Goal: Communication & Community: Participate in discussion

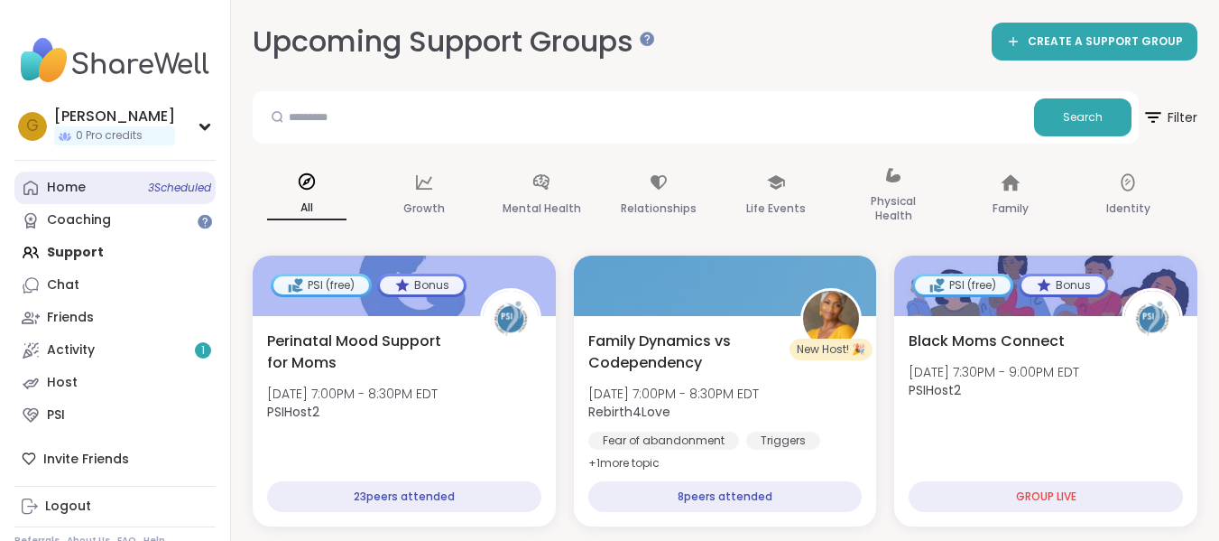
click at [154, 193] on span "3 Scheduled" at bounding box center [179, 187] width 63 height 14
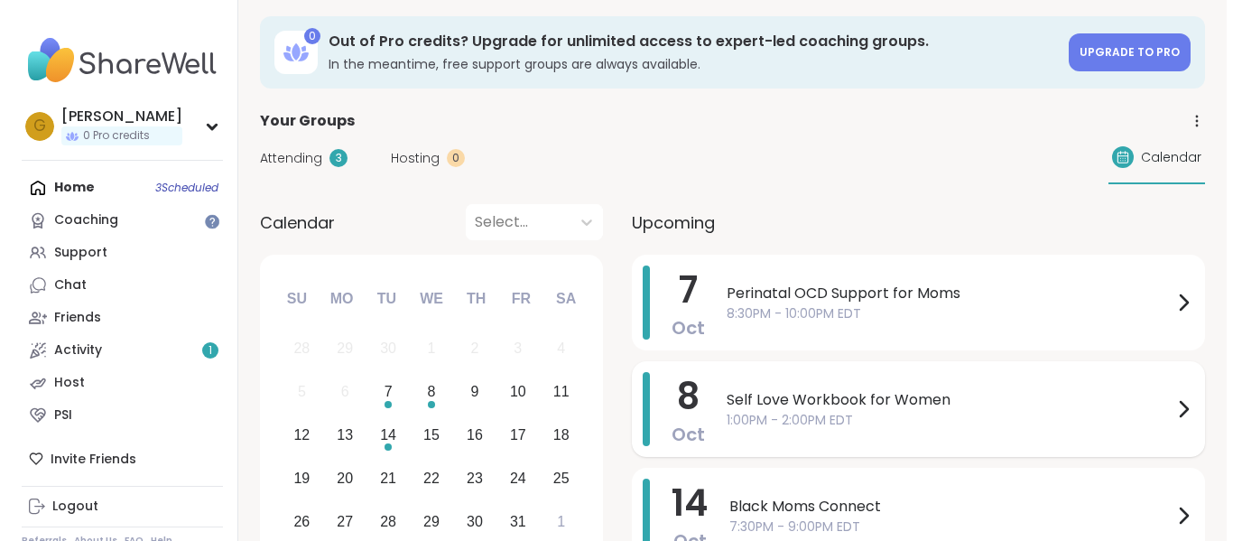
scroll to position [2, 0]
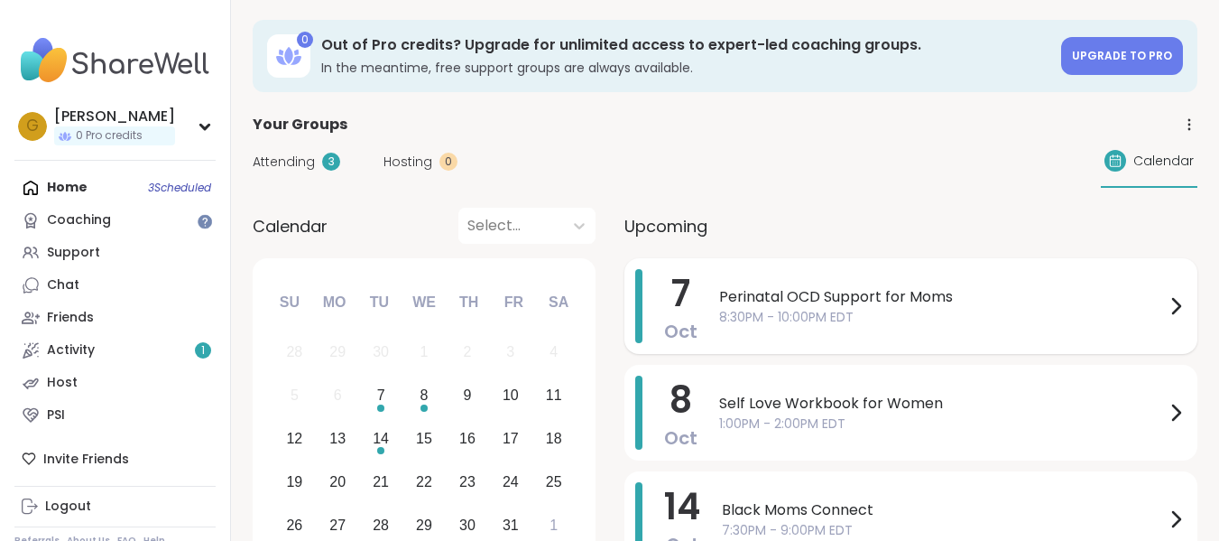
click at [837, 292] on span "Perinatal OCD Support for Moms" at bounding box center [942, 297] width 446 height 22
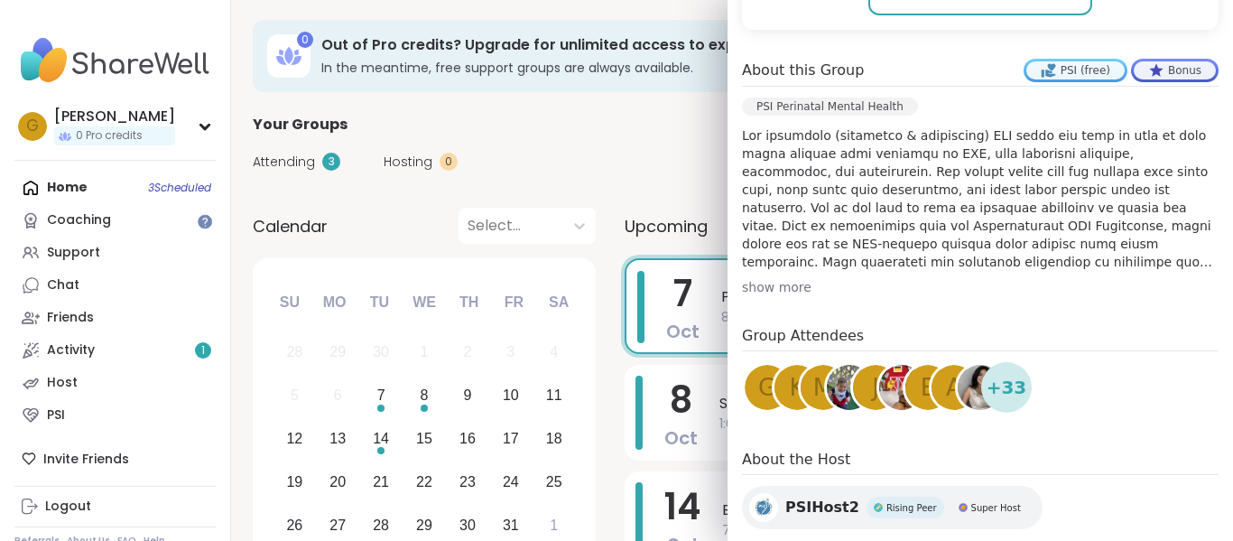
scroll to position [491, 0]
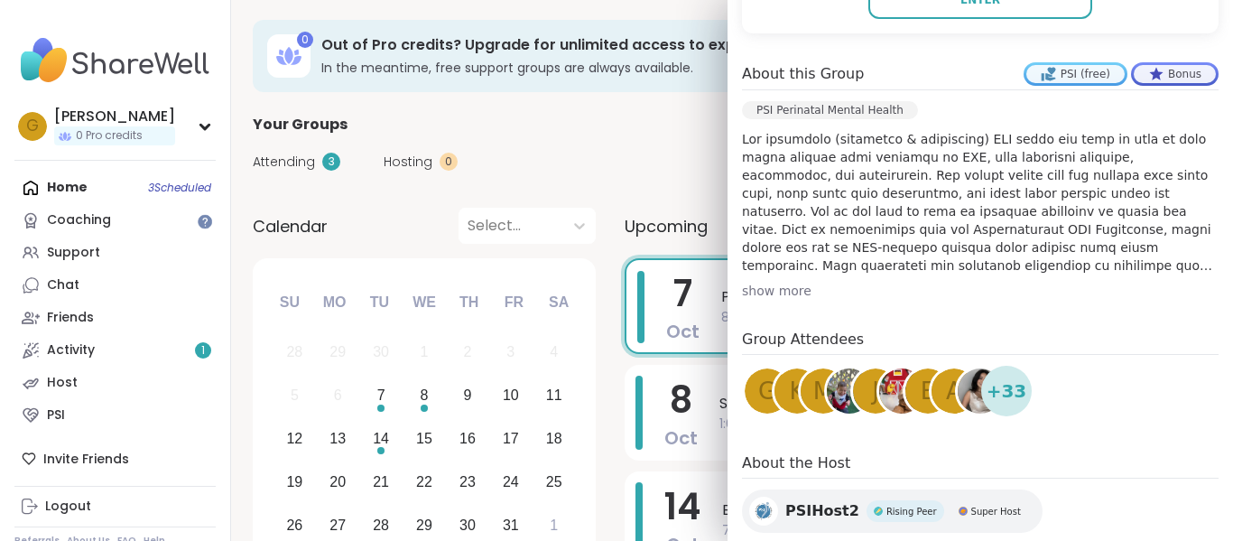
click at [761, 282] on div "show more" at bounding box center [980, 291] width 476 height 18
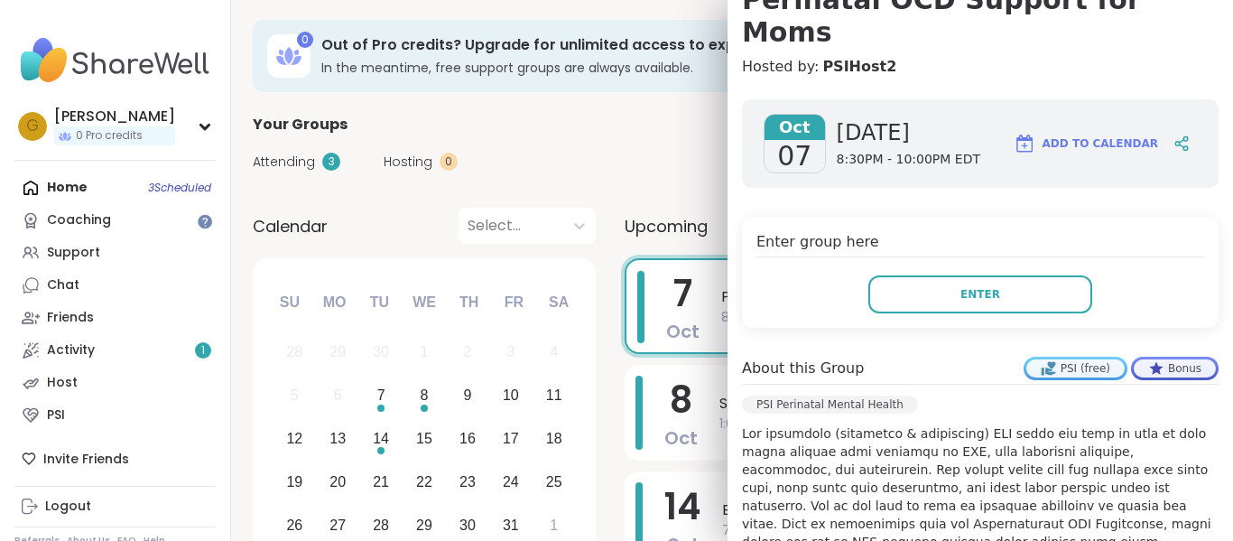
scroll to position [195, 0]
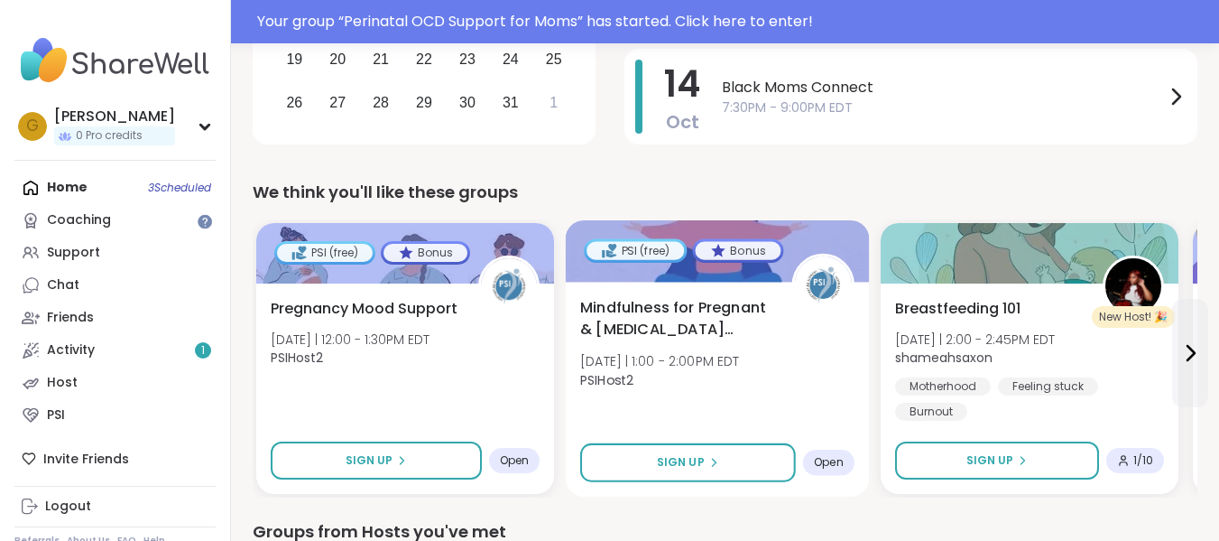
scroll to position [467, 0]
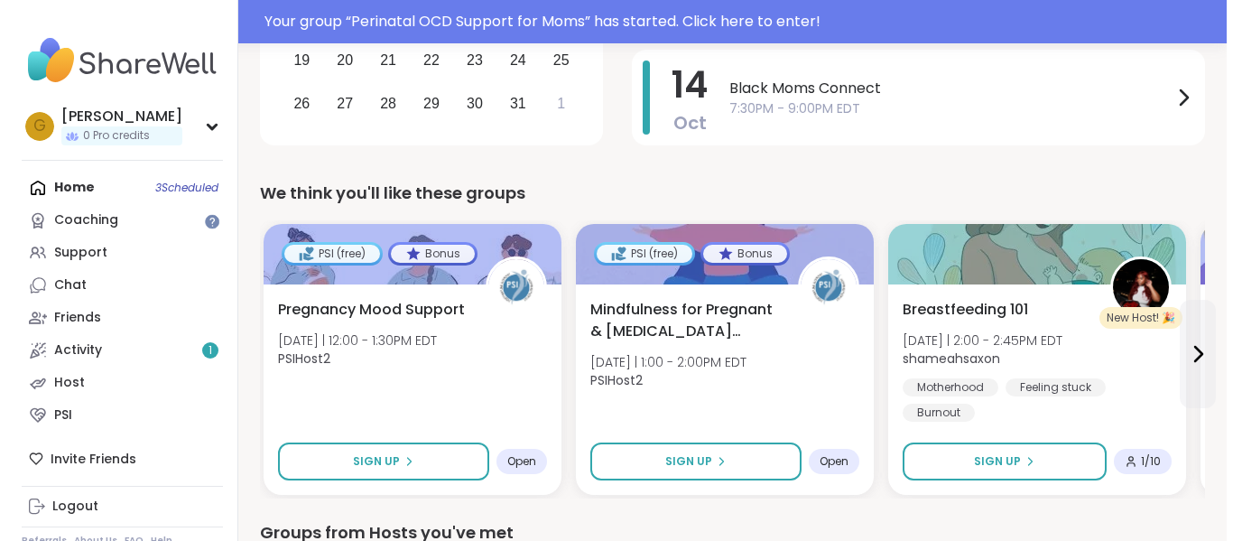
scroll to position [53, 0]
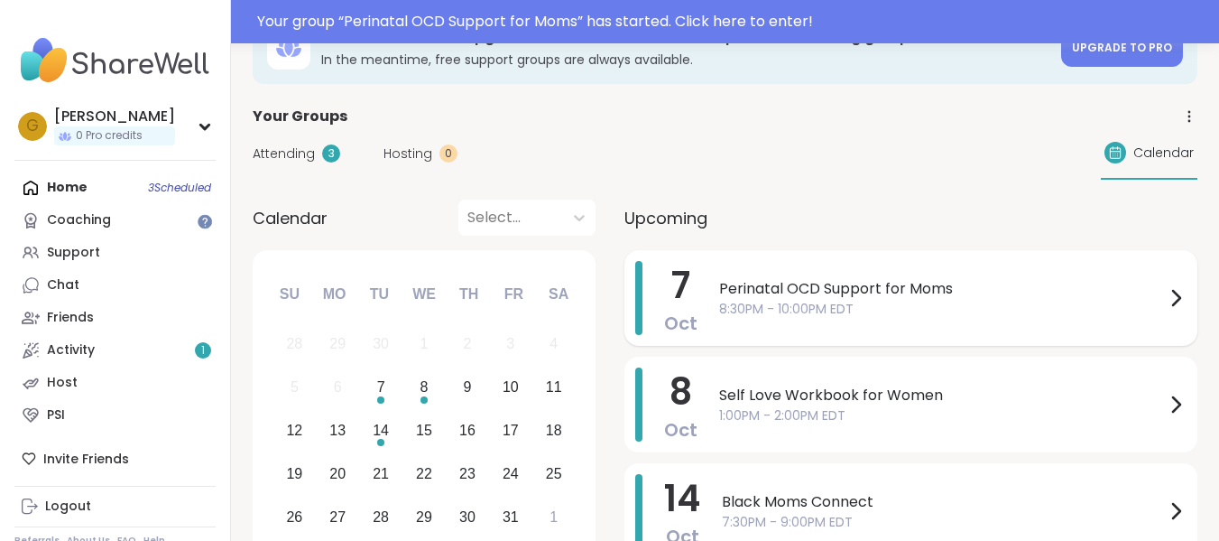
click at [756, 291] on span "Perinatal OCD Support for Moms" at bounding box center [942, 289] width 446 height 22
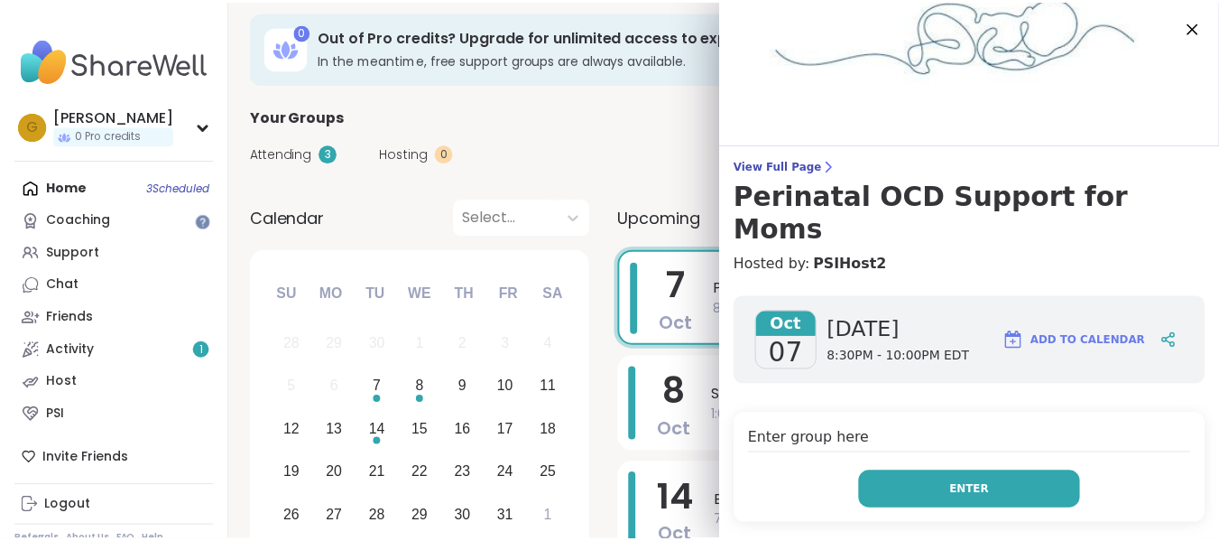
scroll to position [97, 0]
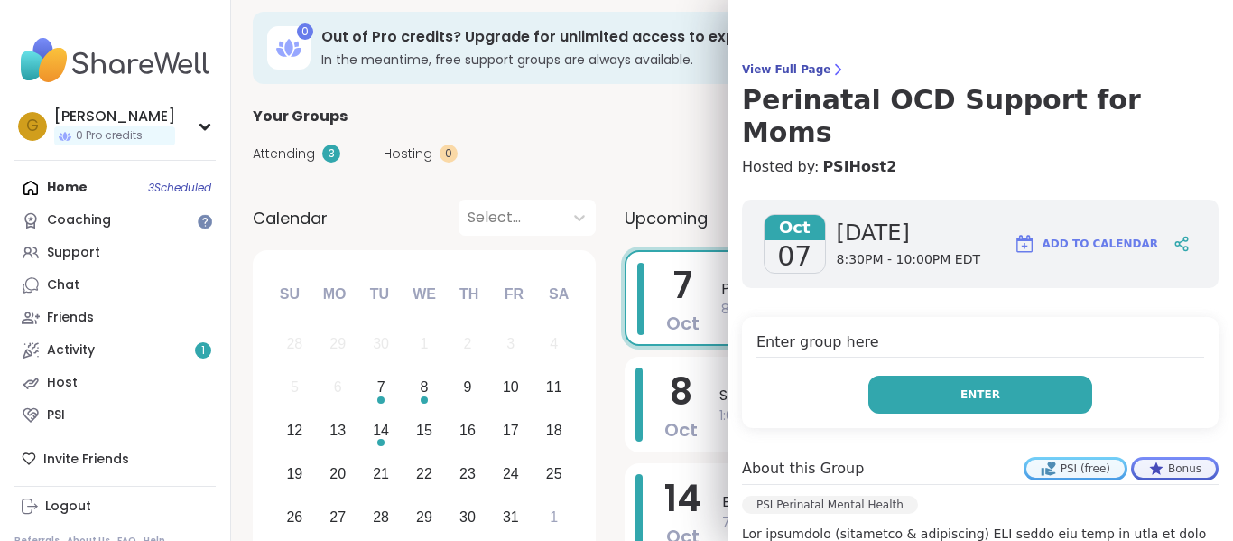
click at [972, 386] on span "Enter" at bounding box center [980, 394] width 40 height 16
